Goal: Transaction & Acquisition: Purchase product/service

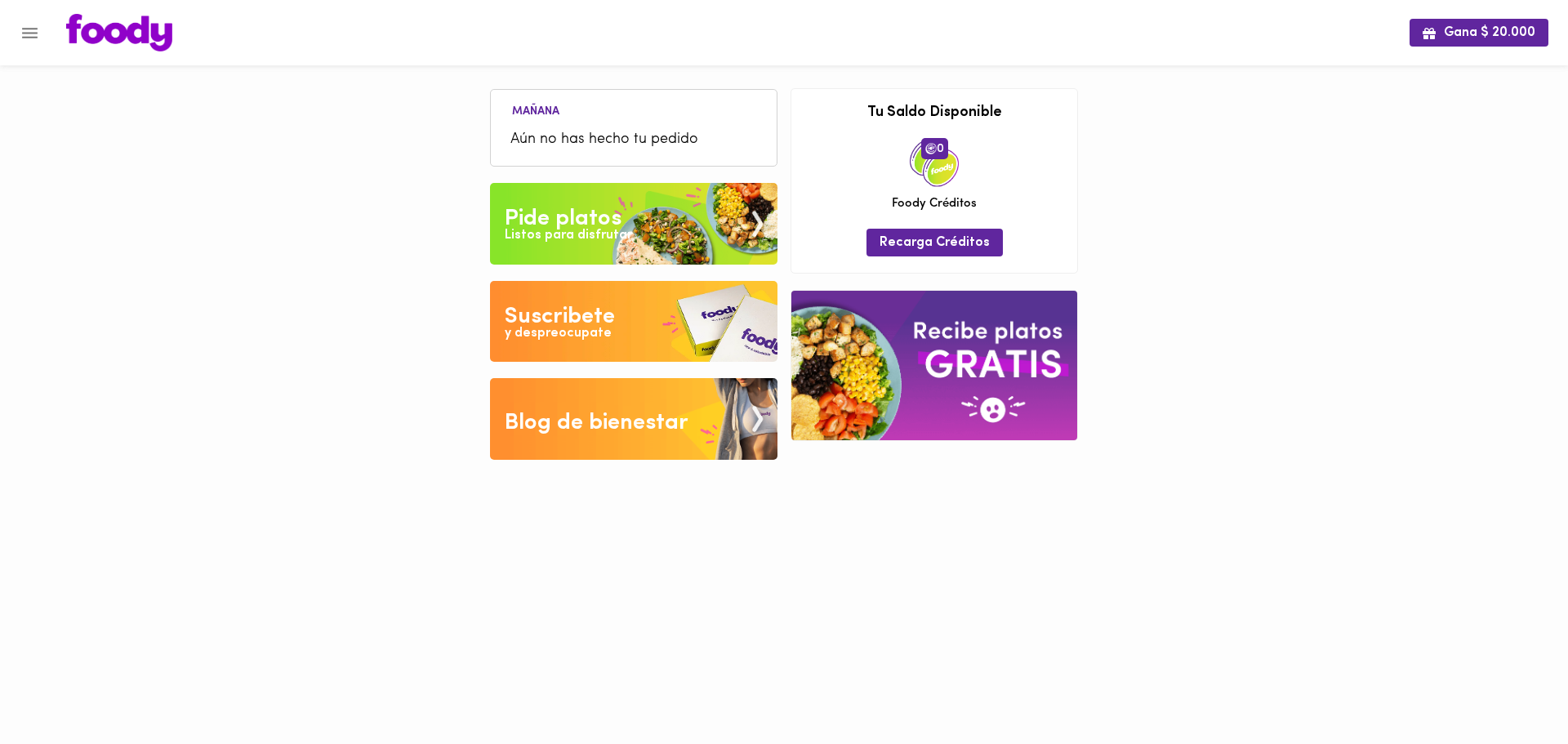
click at [546, 201] on img at bounding box center [633, 224] width 287 height 82
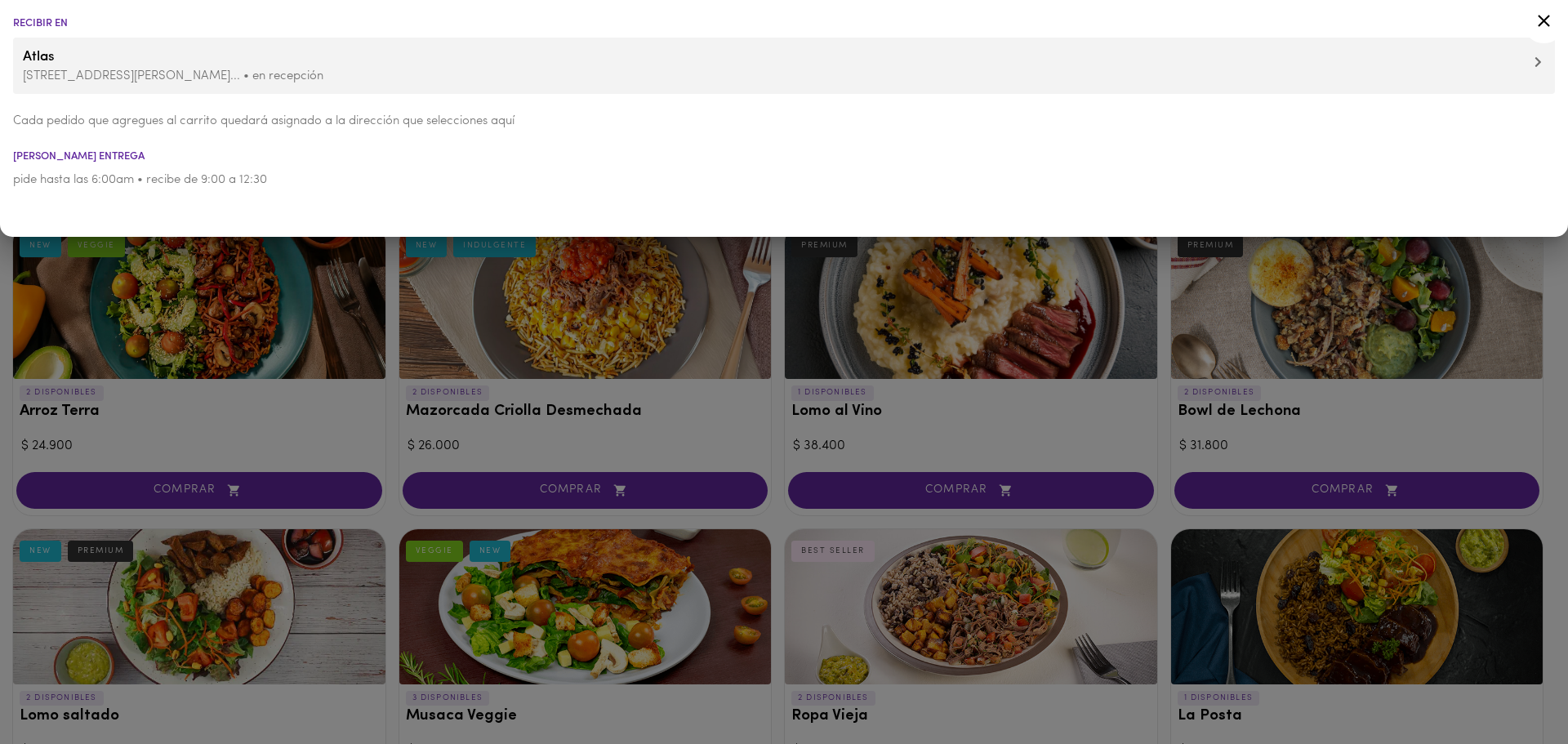
click at [1542, 26] on icon at bounding box center [1543, 20] width 20 height 20
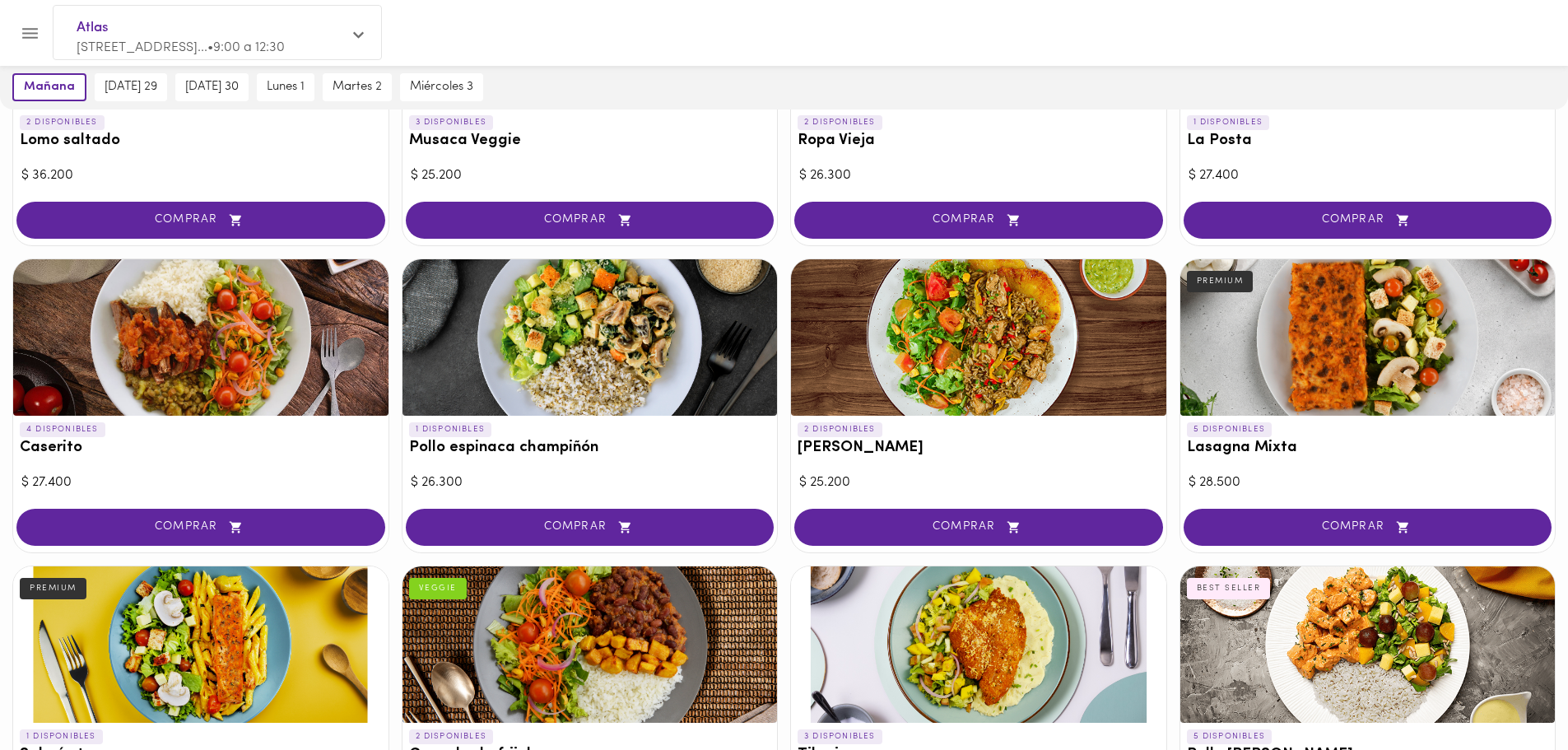
scroll to position [659, 0]
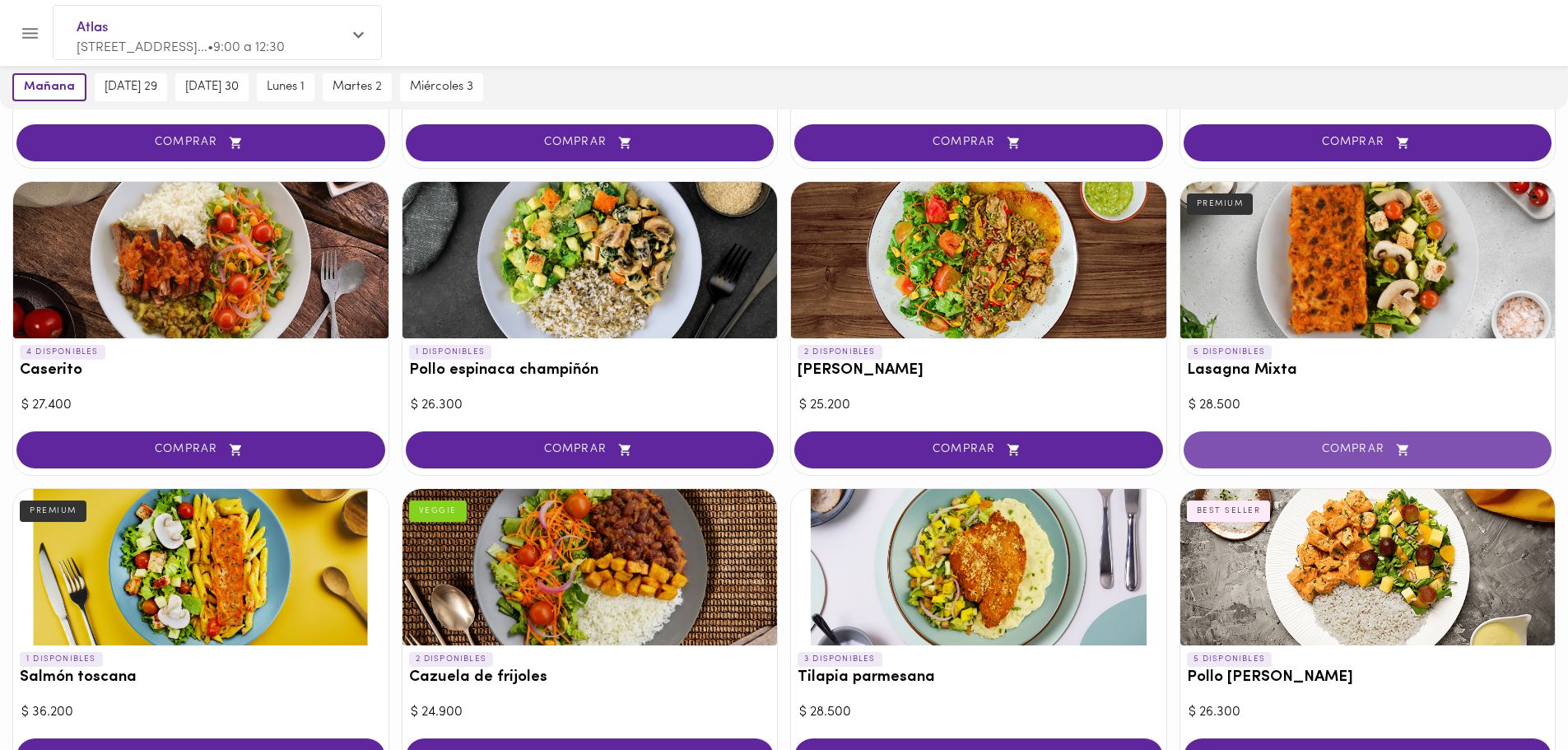
click at [1346, 457] on button "COMPRAR" at bounding box center [1368, 449] width 369 height 37
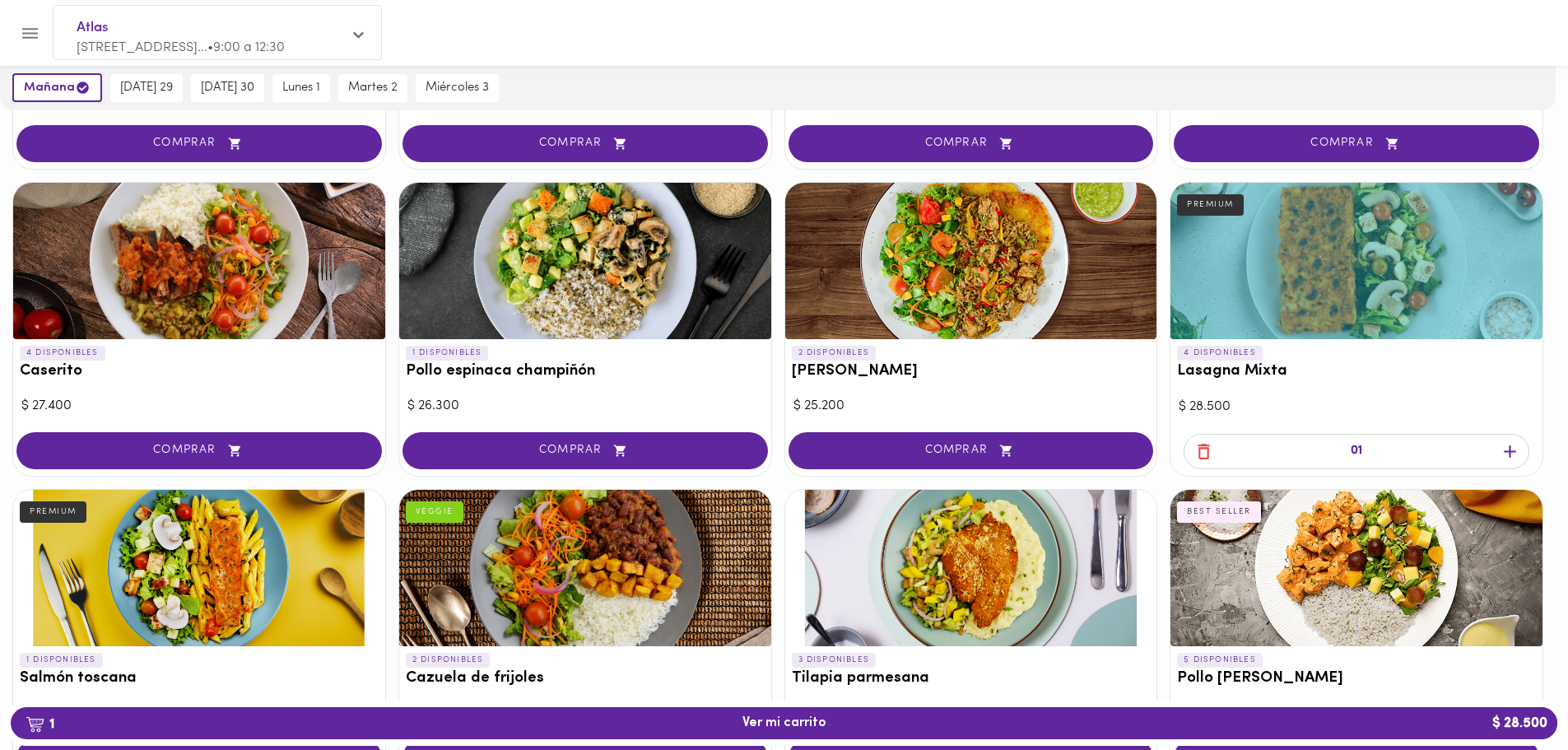
scroll to position [659, 0]
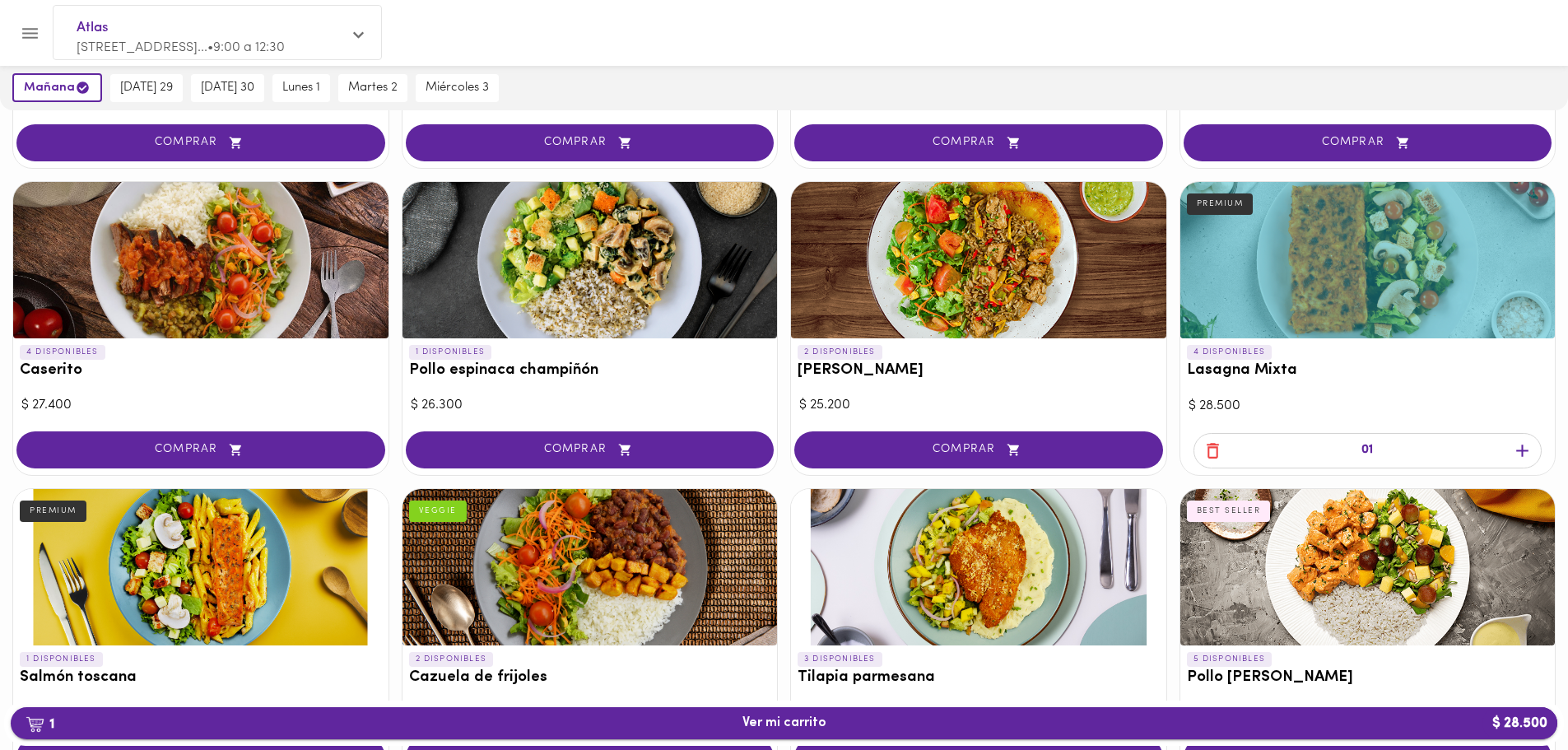
click at [880, 727] on span "1 Ver mi carrito $ 28.500" at bounding box center [784, 722] width 1521 height 15
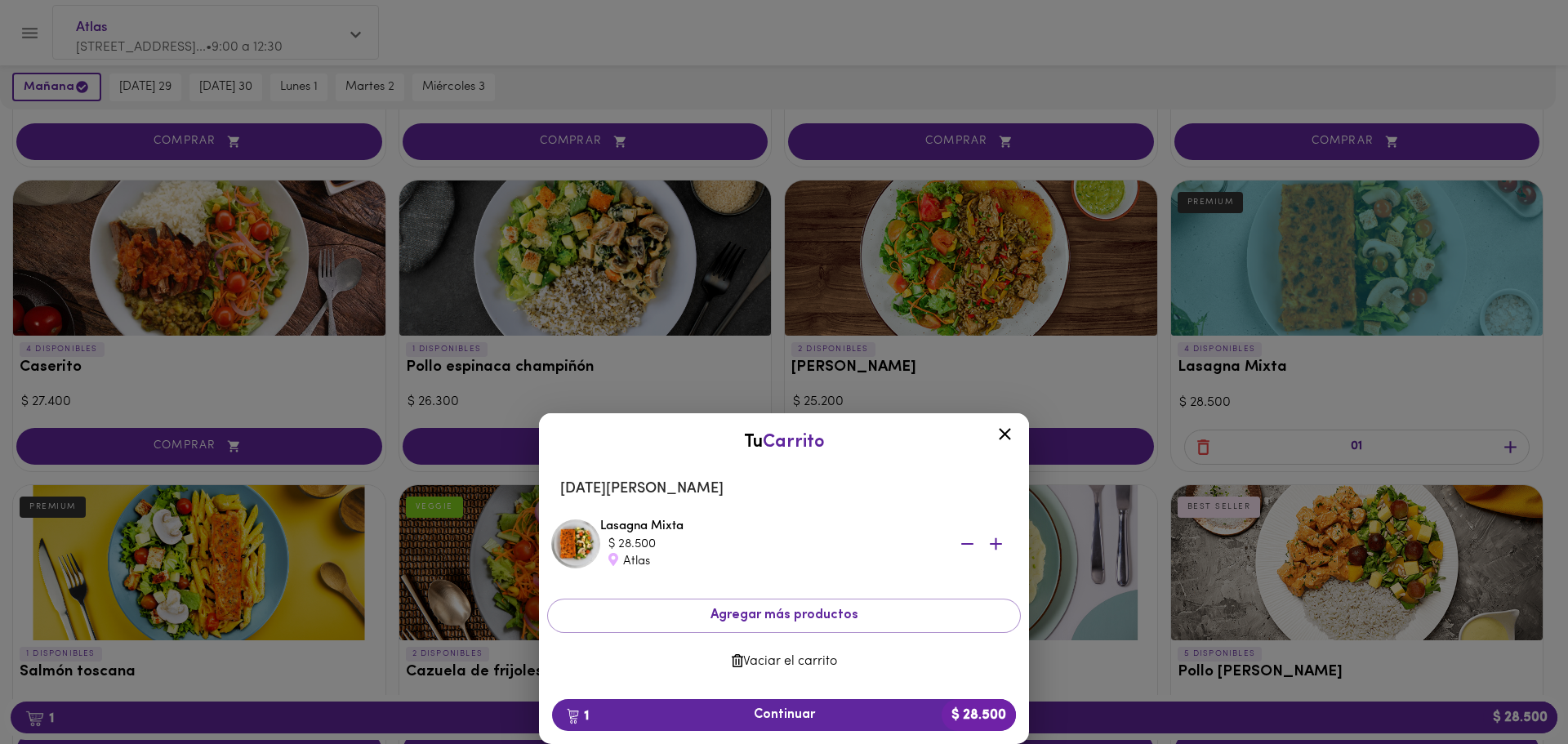
click at [1004, 430] on icon at bounding box center [1004, 434] width 20 height 20
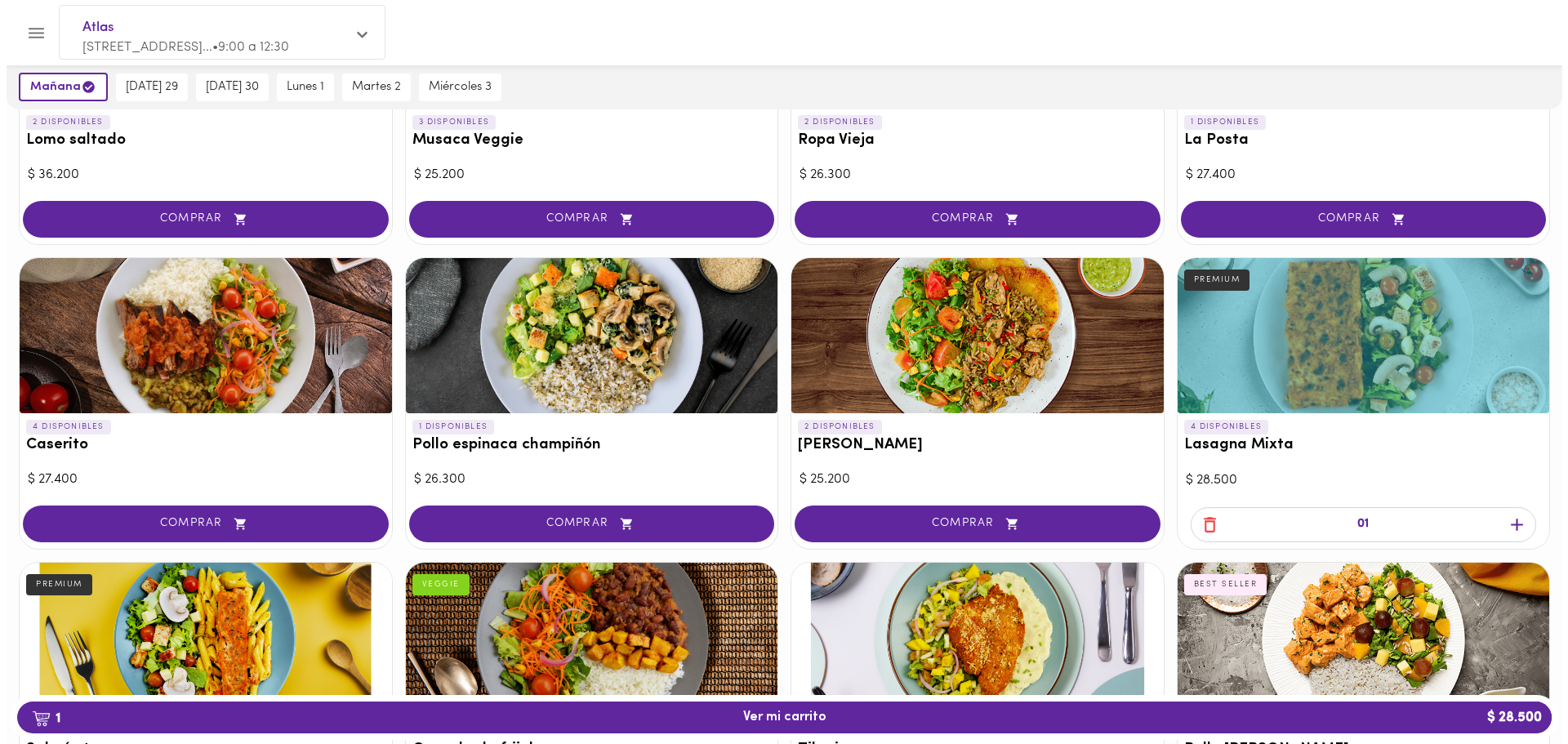
scroll to position [572, 0]
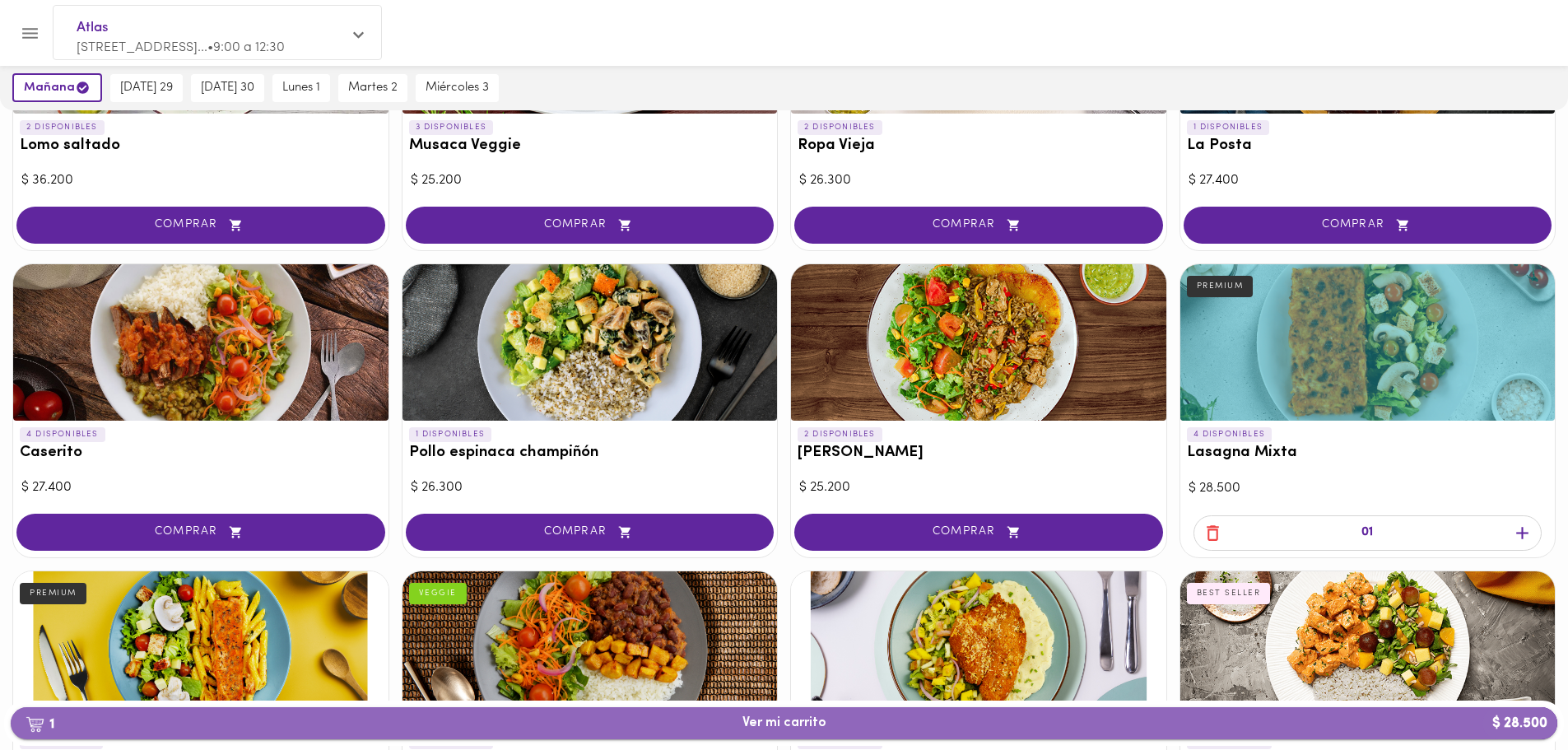
click at [987, 710] on button "1 Ver mi carrito $ 28.500" at bounding box center [784, 723] width 1546 height 32
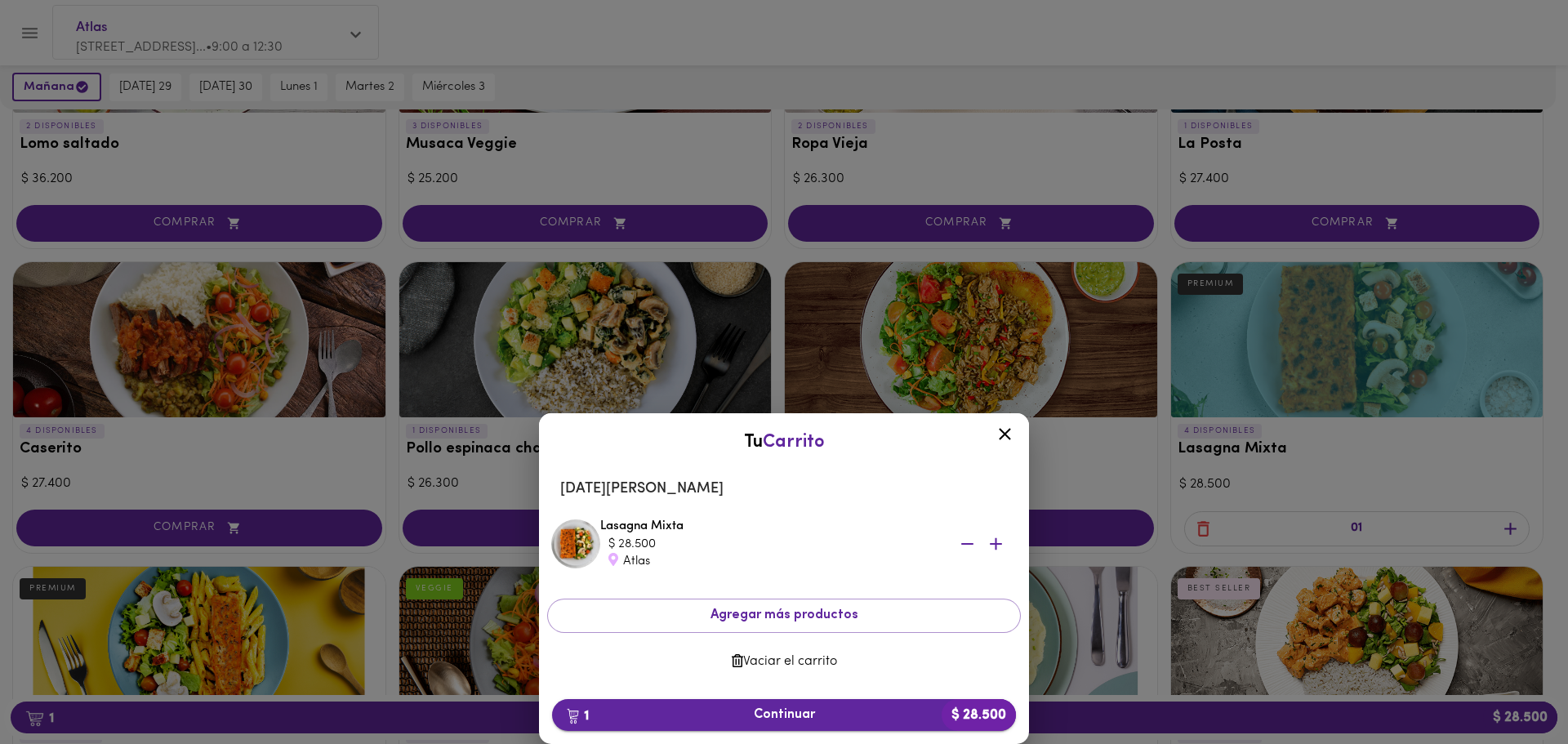
click at [902, 717] on span "1 Continuar $ 28.500" at bounding box center [784, 715] width 437 height 15
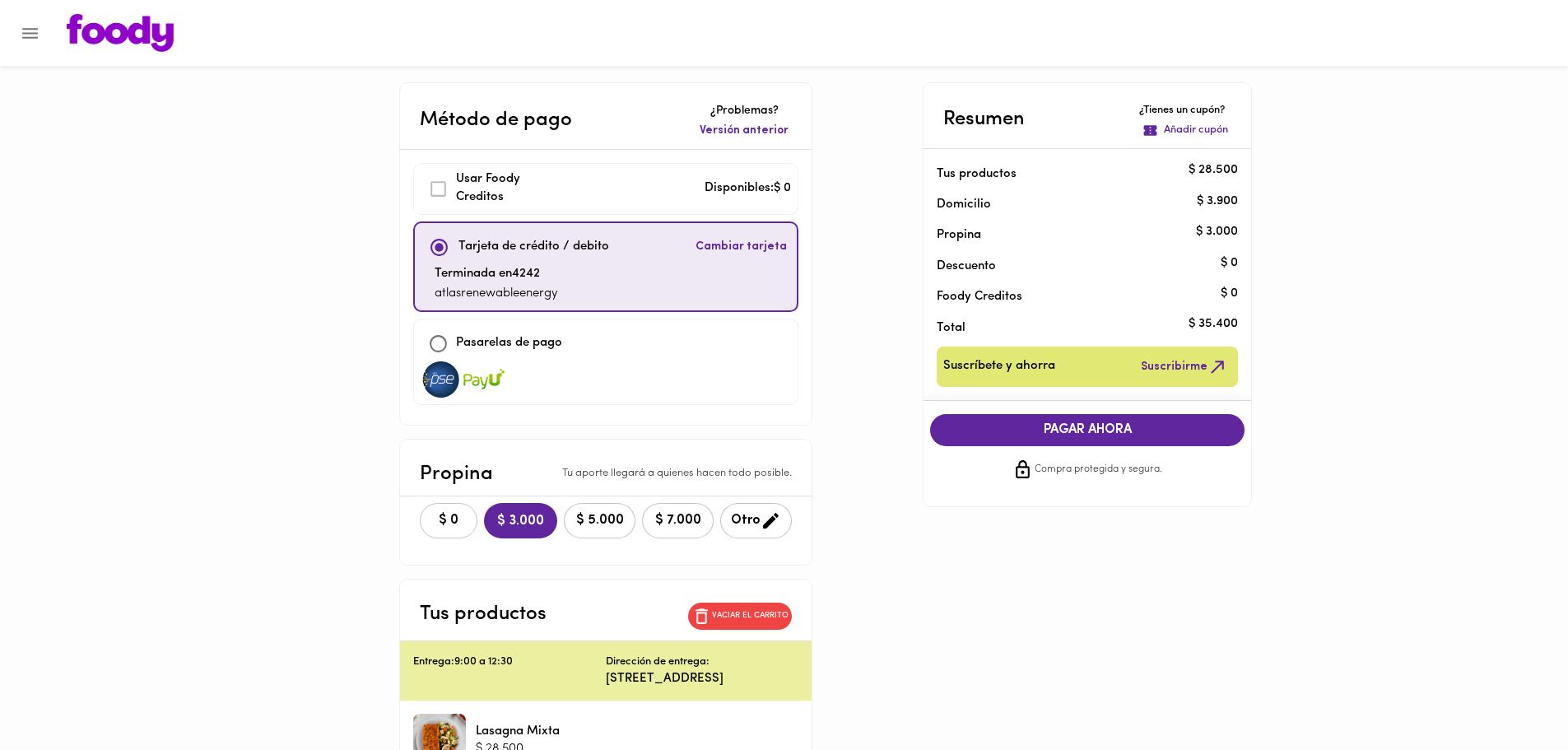
click at [419, 528] on button "$ 0" at bounding box center [448, 521] width 57 height 36
click at [987, 427] on span "PAGAR AHORA" at bounding box center [1087, 429] width 281 height 15
